Goal: Information Seeking & Learning: Check status

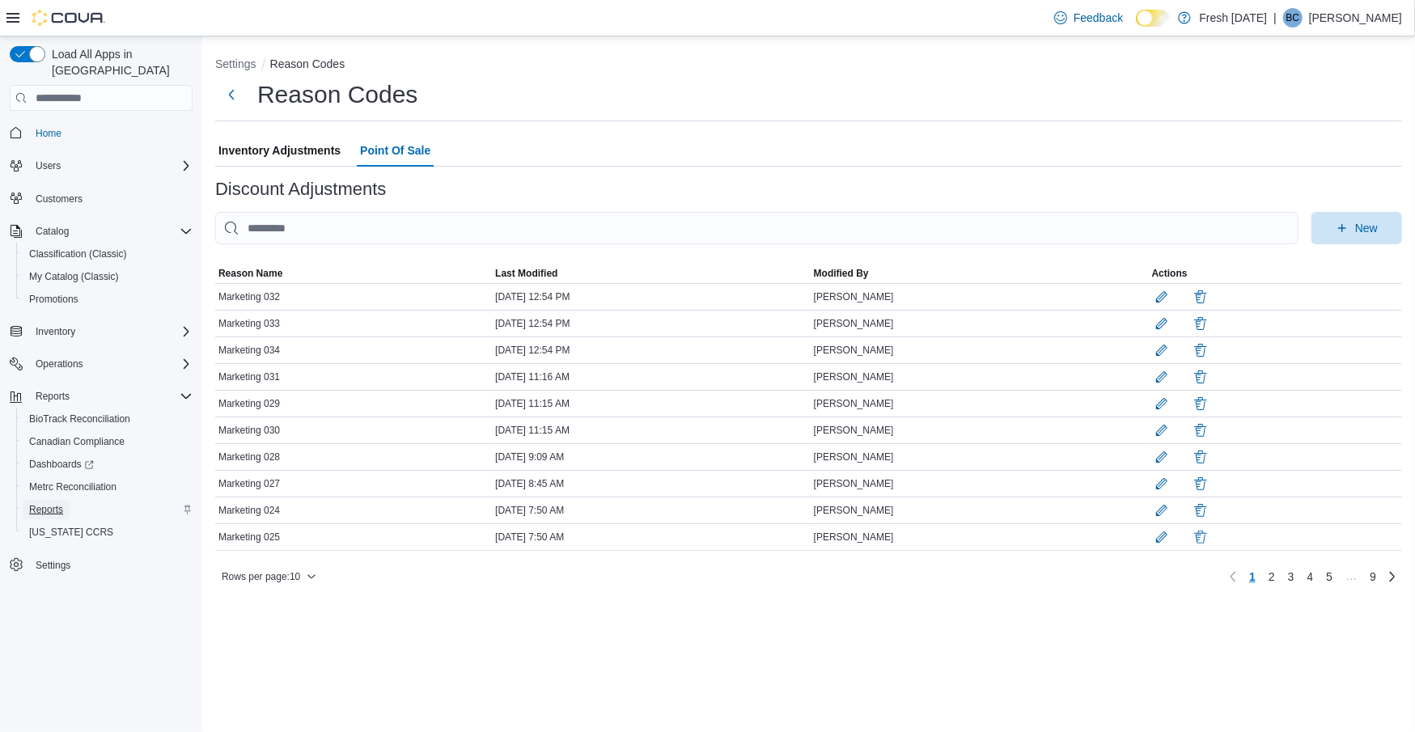
click at [62, 503] on span "Reports" at bounding box center [46, 509] width 34 height 13
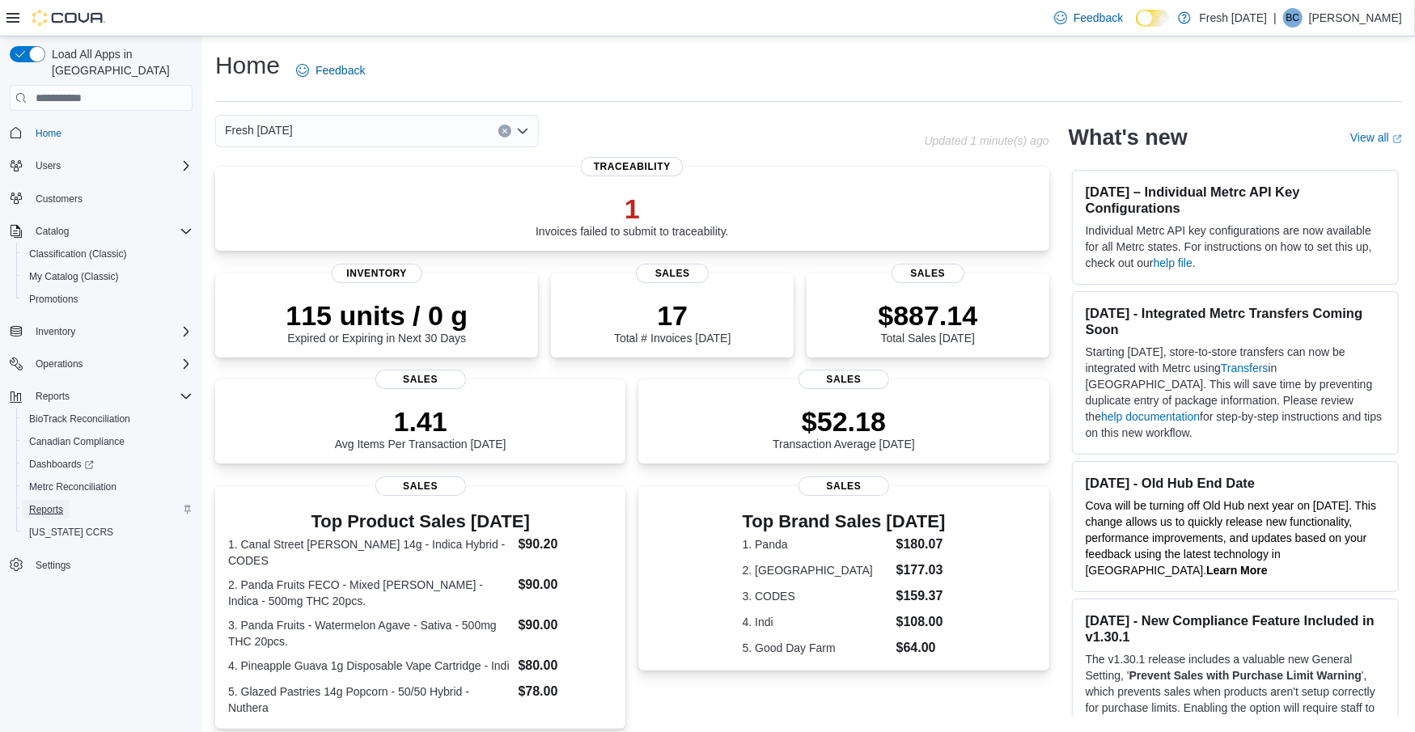
click at [53, 503] on span "Reports" at bounding box center [46, 509] width 34 height 13
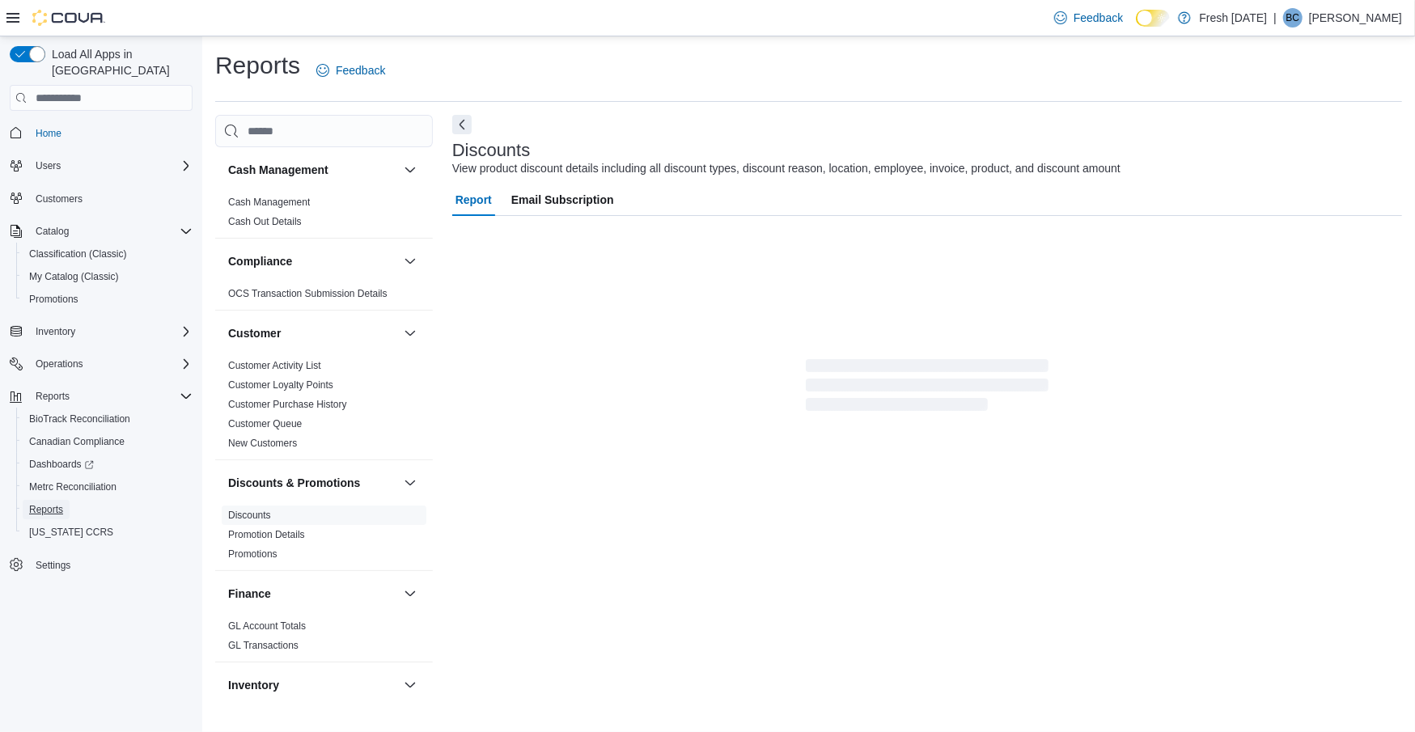
scroll to position [15, 0]
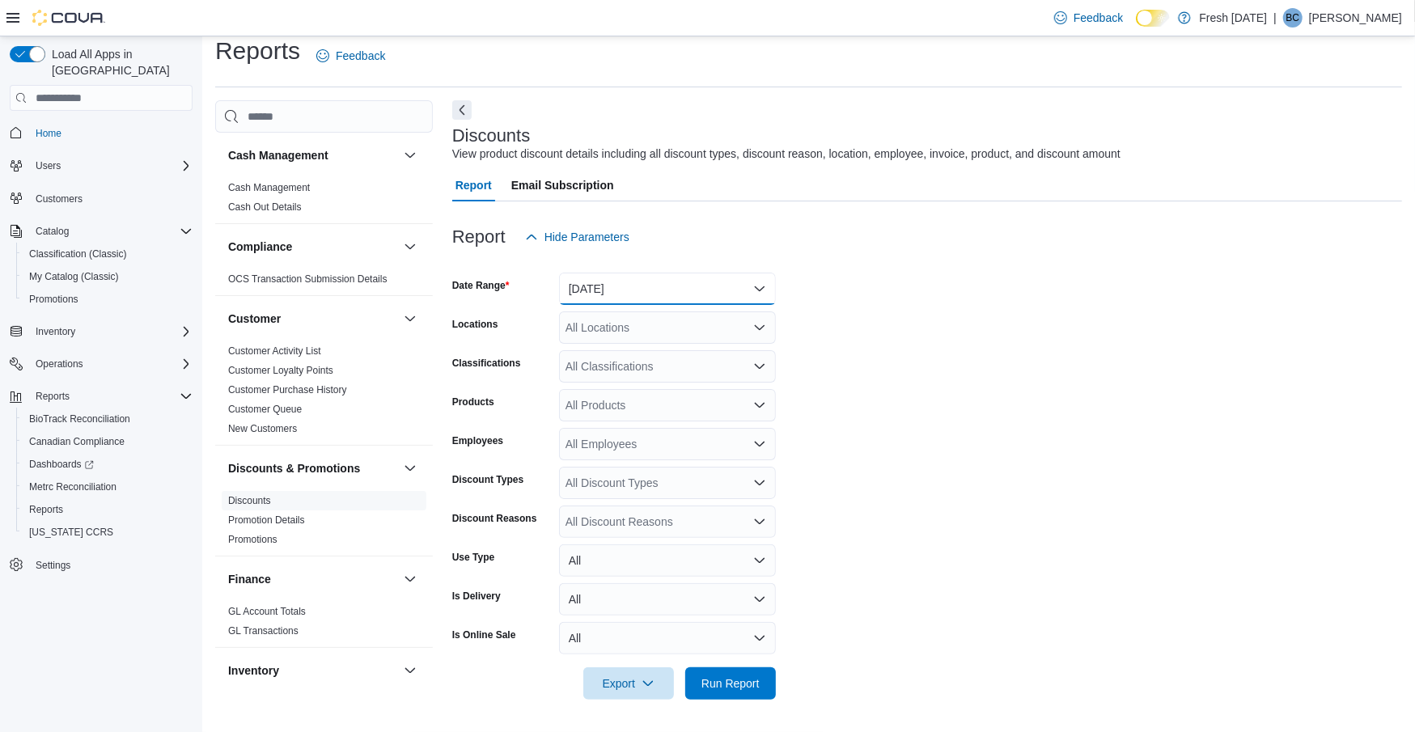
click at [642, 288] on button "[DATE]" at bounding box center [667, 289] width 217 height 32
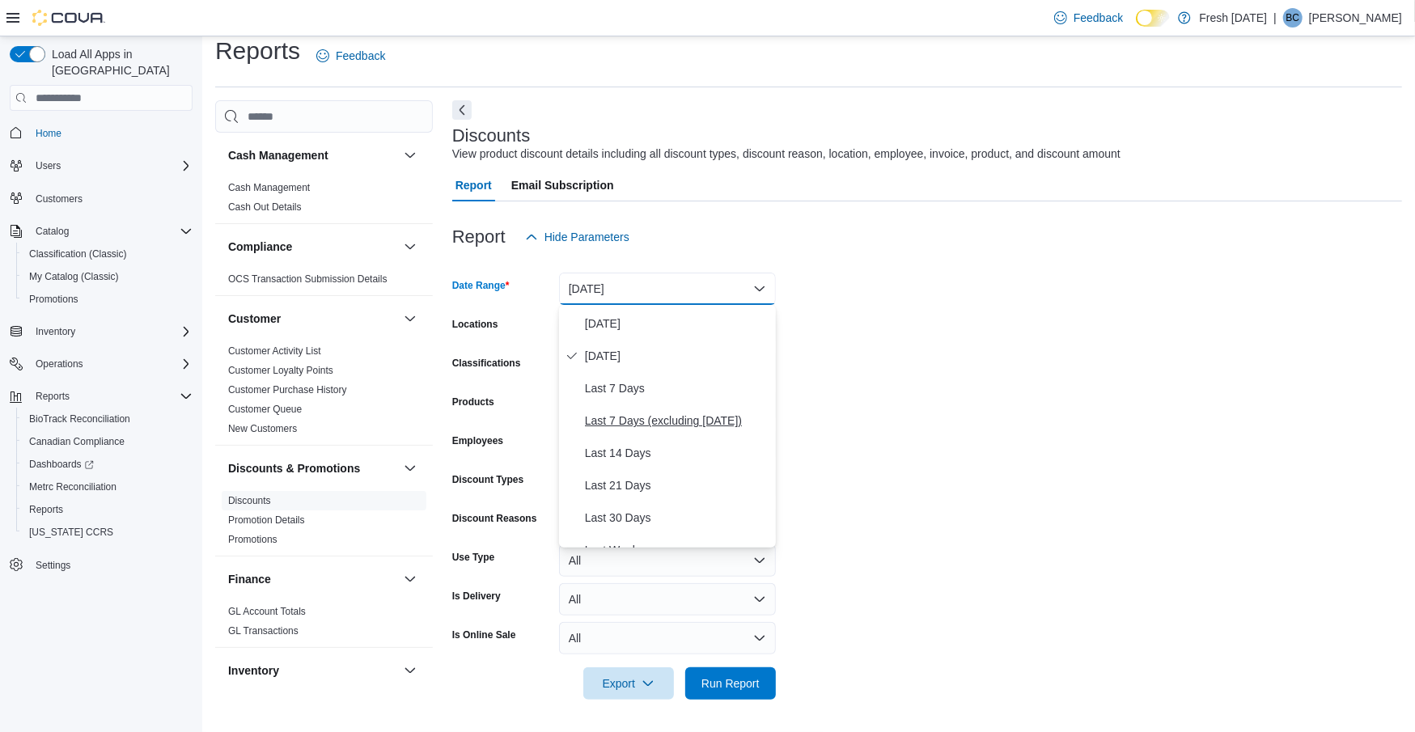
scroll to position [32, 0]
click at [899, 406] on form "Date Range [DATE] Locations All Locations Classifications All Classifications P…" at bounding box center [927, 476] width 950 height 447
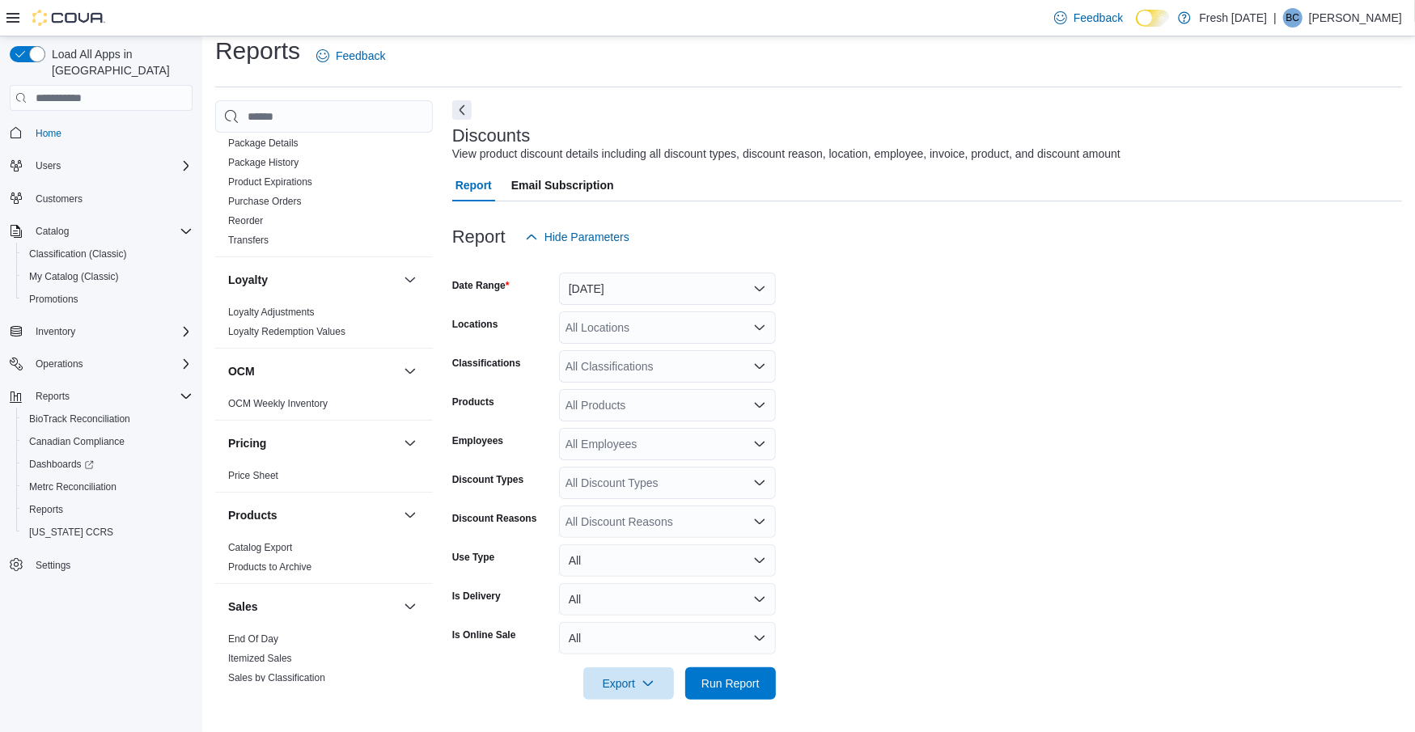
scroll to position [1078, 0]
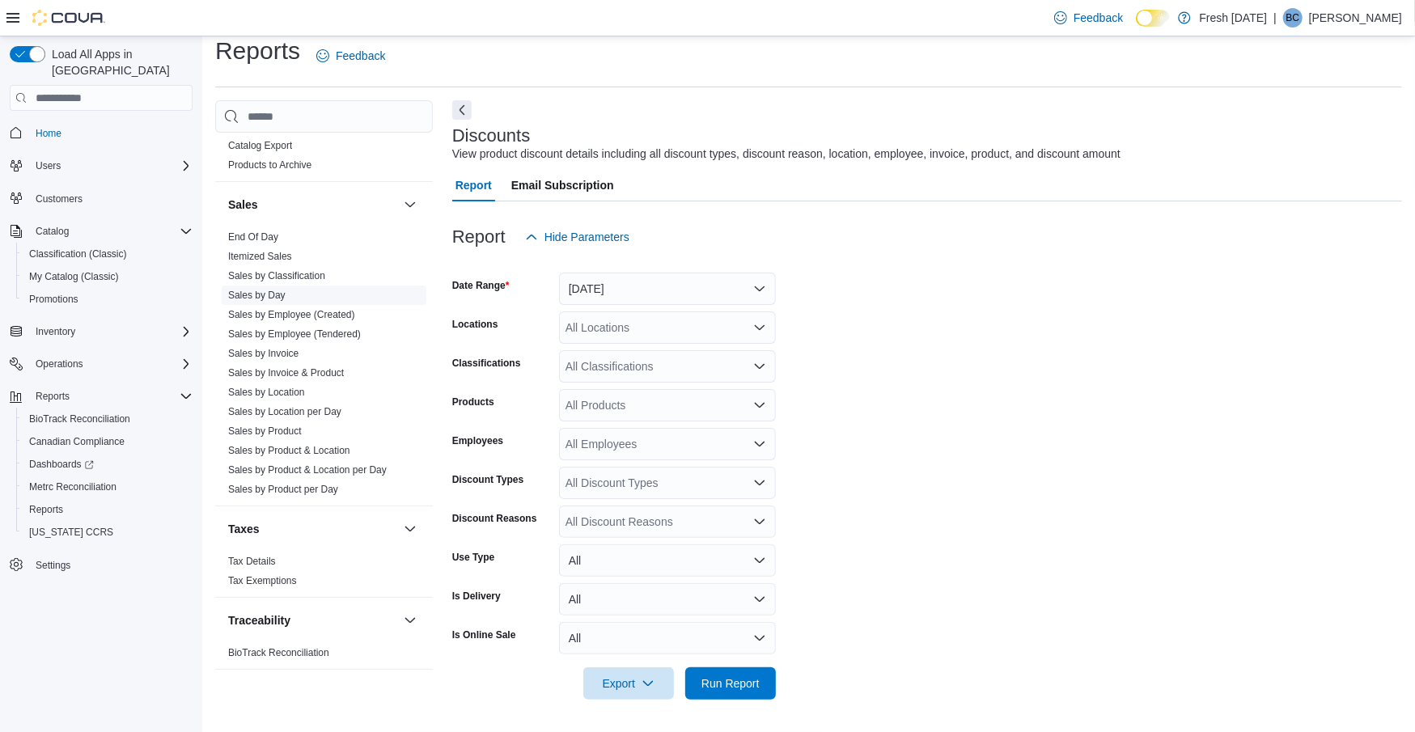
click at [256, 290] on link "Sales by Day" at bounding box center [256, 295] width 57 height 11
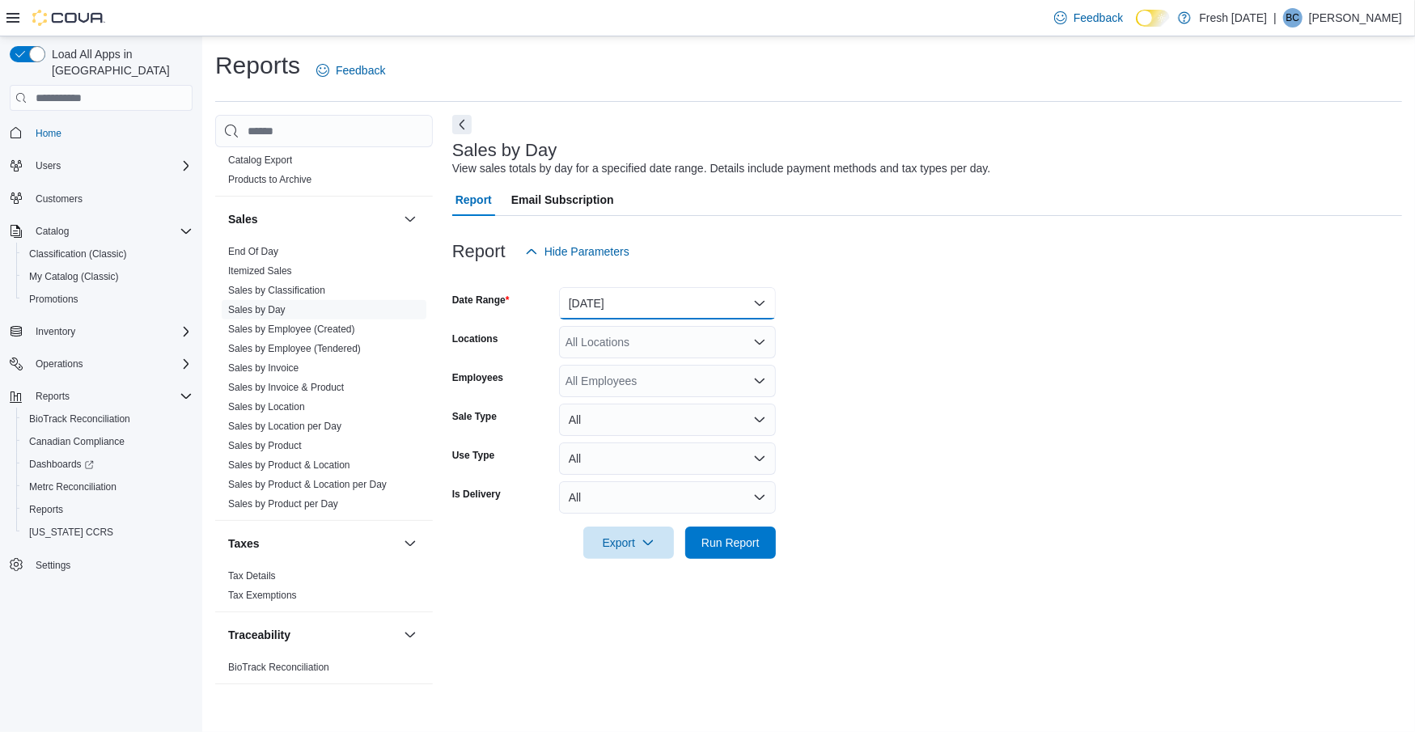
click at [636, 304] on button "[DATE]" at bounding box center [667, 303] width 217 height 32
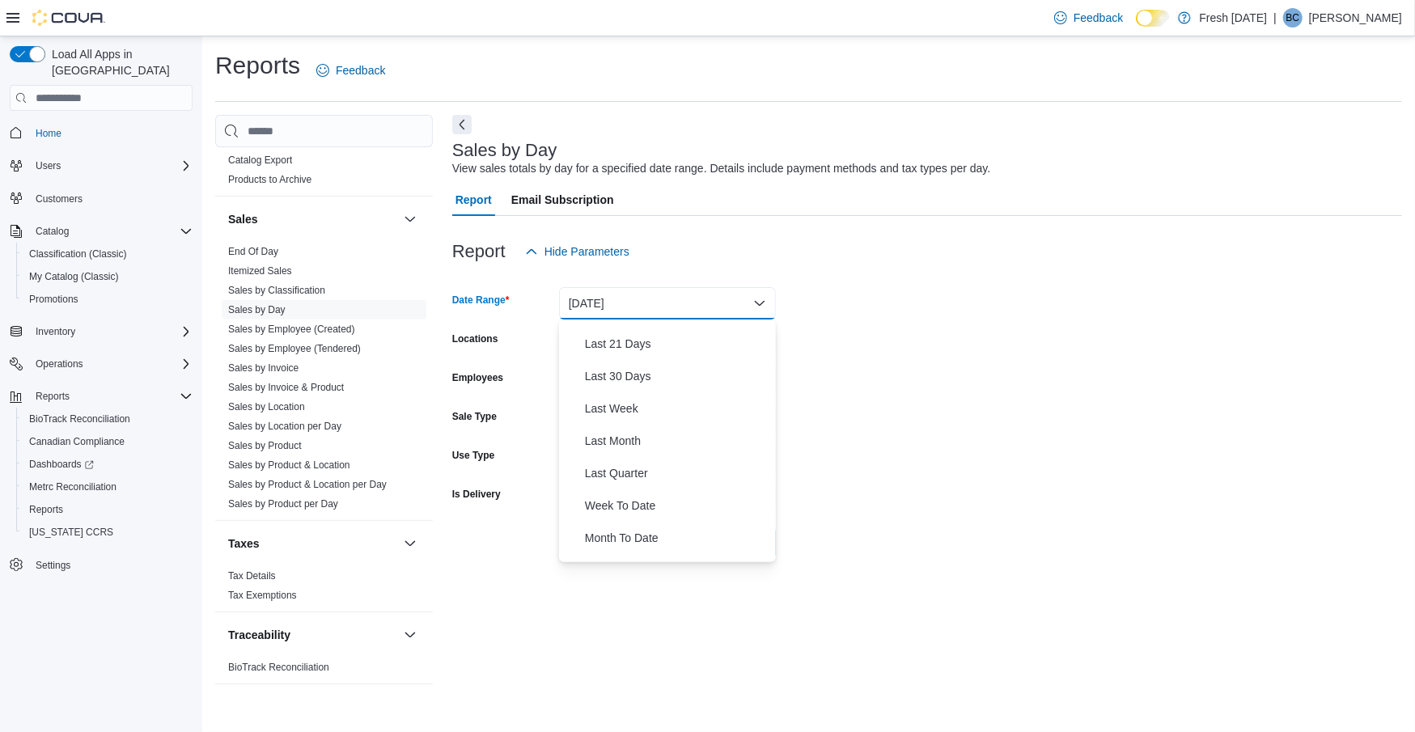
scroll to position [243, 0]
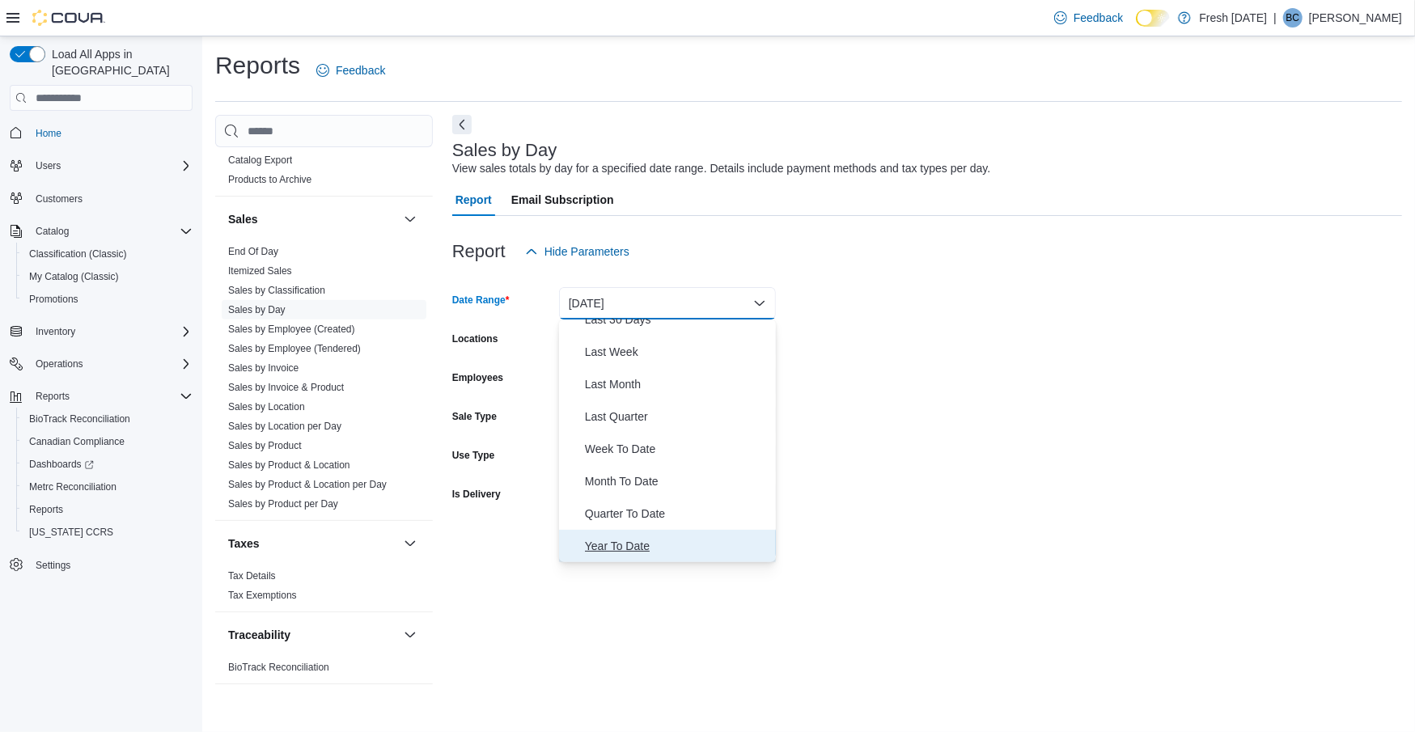
click at [611, 543] on span "Year To Date" at bounding box center [677, 545] width 184 height 19
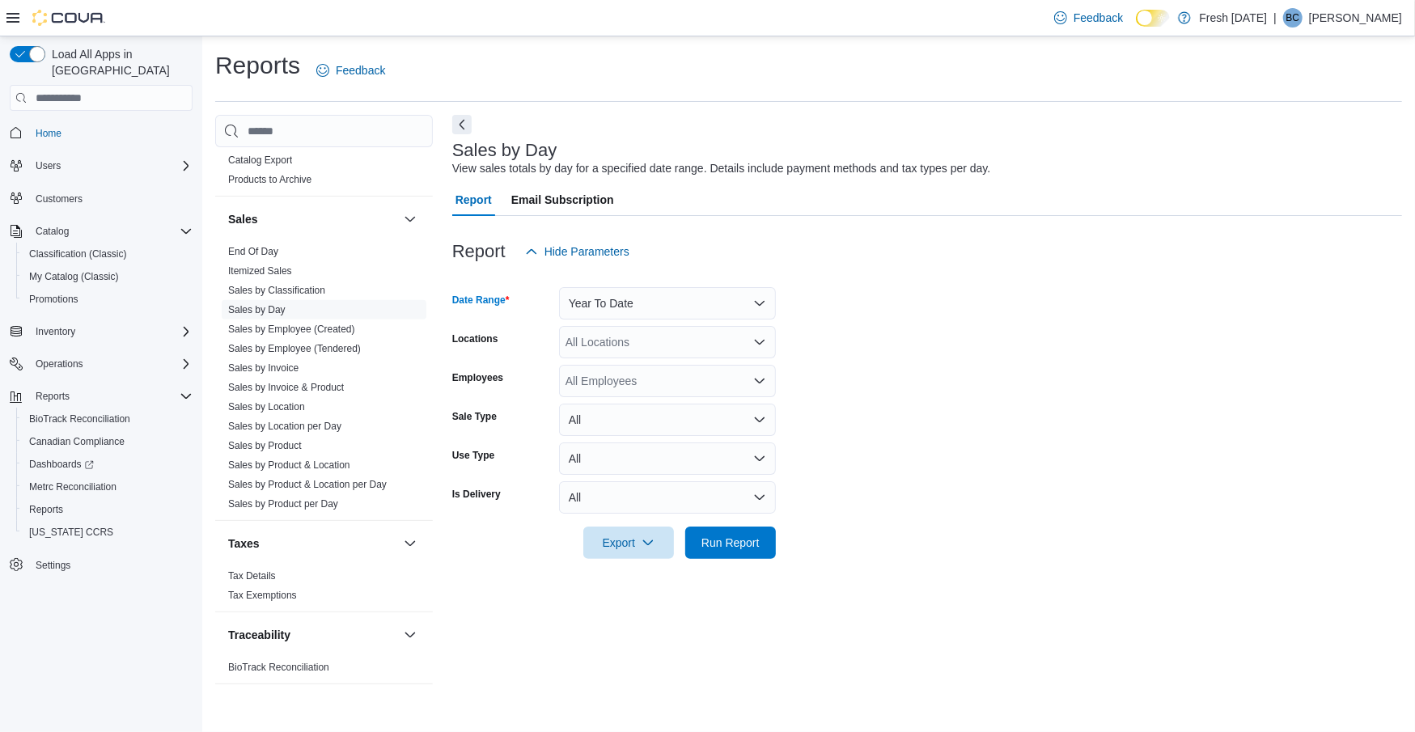
click at [628, 345] on div "All Locations" at bounding box center [667, 342] width 217 height 32
type input "****"
click at [663, 377] on span "[STREET_ADDRESS]" at bounding box center [650, 370] width 112 height 16
click at [851, 521] on div at bounding box center [927, 520] width 950 height 13
click at [717, 551] on span "Run Report" at bounding box center [730, 542] width 71 height 32
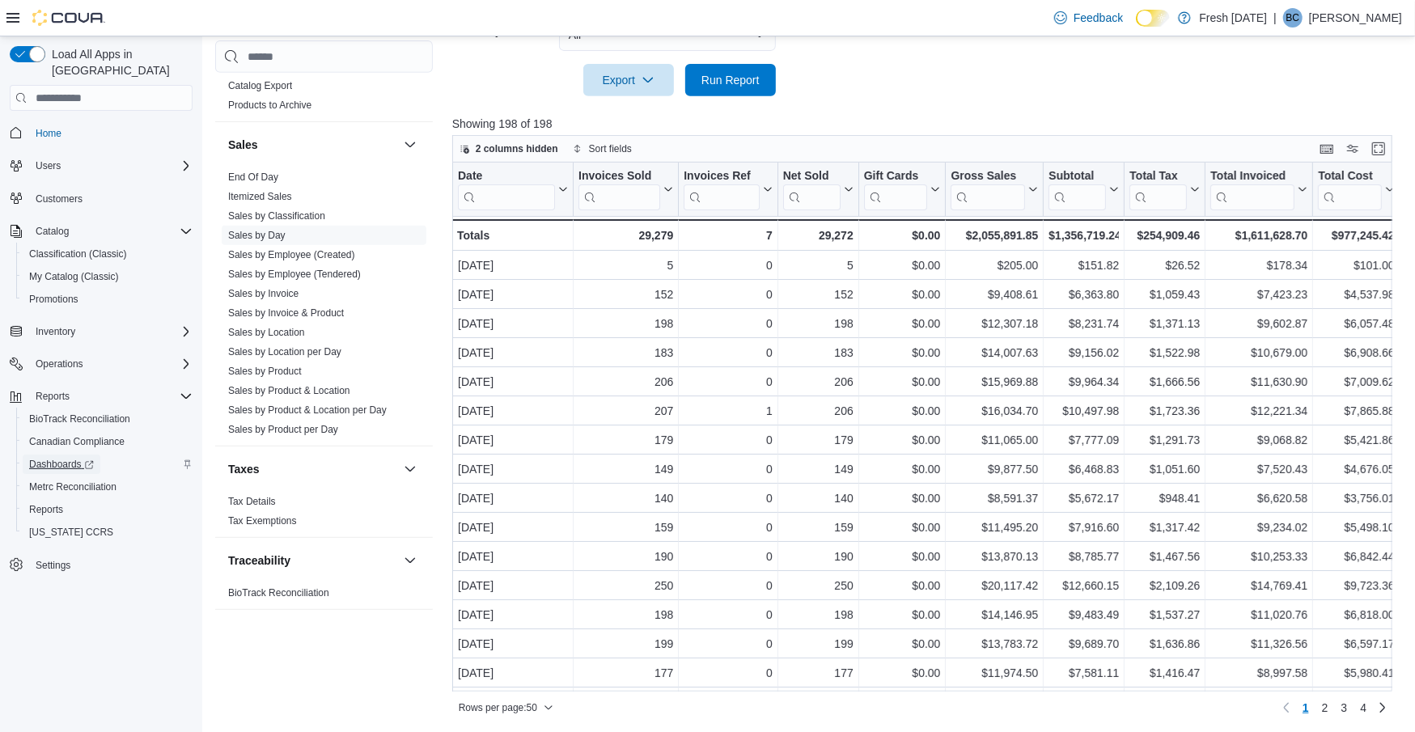
click at [91, 460] on icon "Complex example" at bounding box center [89, 465] width 10 height 10
